Goal: Transaction & Acquisition: Purchase product/service

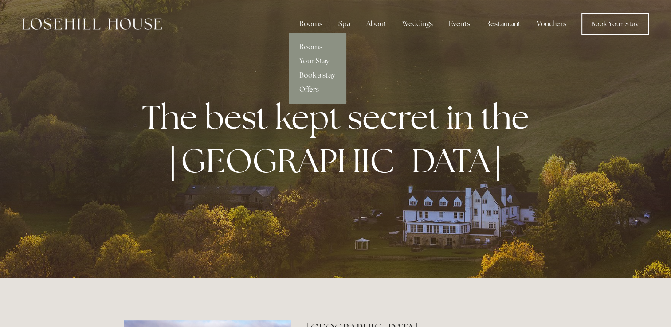
click at [308, 88] on link "Offers" at bounding box center [317, 89] width 57 height 14
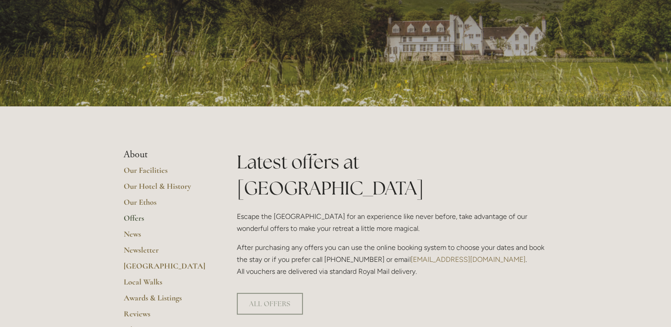
scroll to position [133, 0]
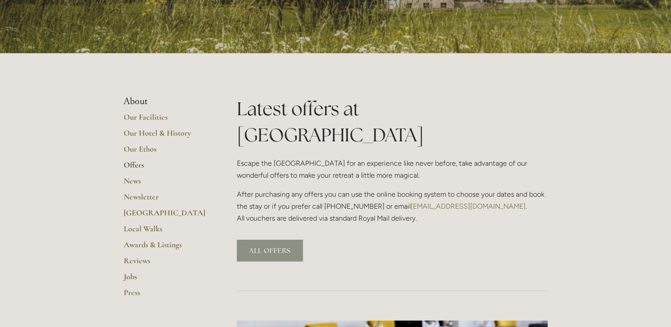
click at [261, 240] on link "ALL OFFERS" at bounding box center [270, 251] width 66 height 22
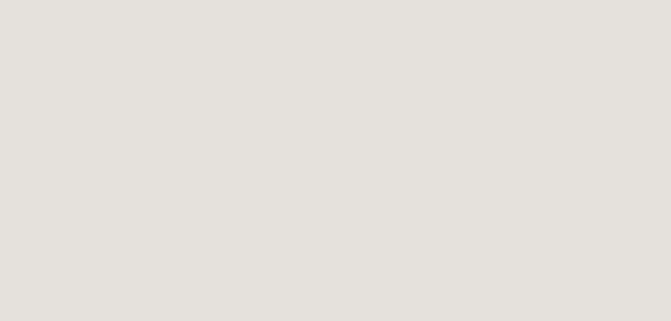
scroll to position [674, 0]
